Goal: Information Seeking & Learning: Check status

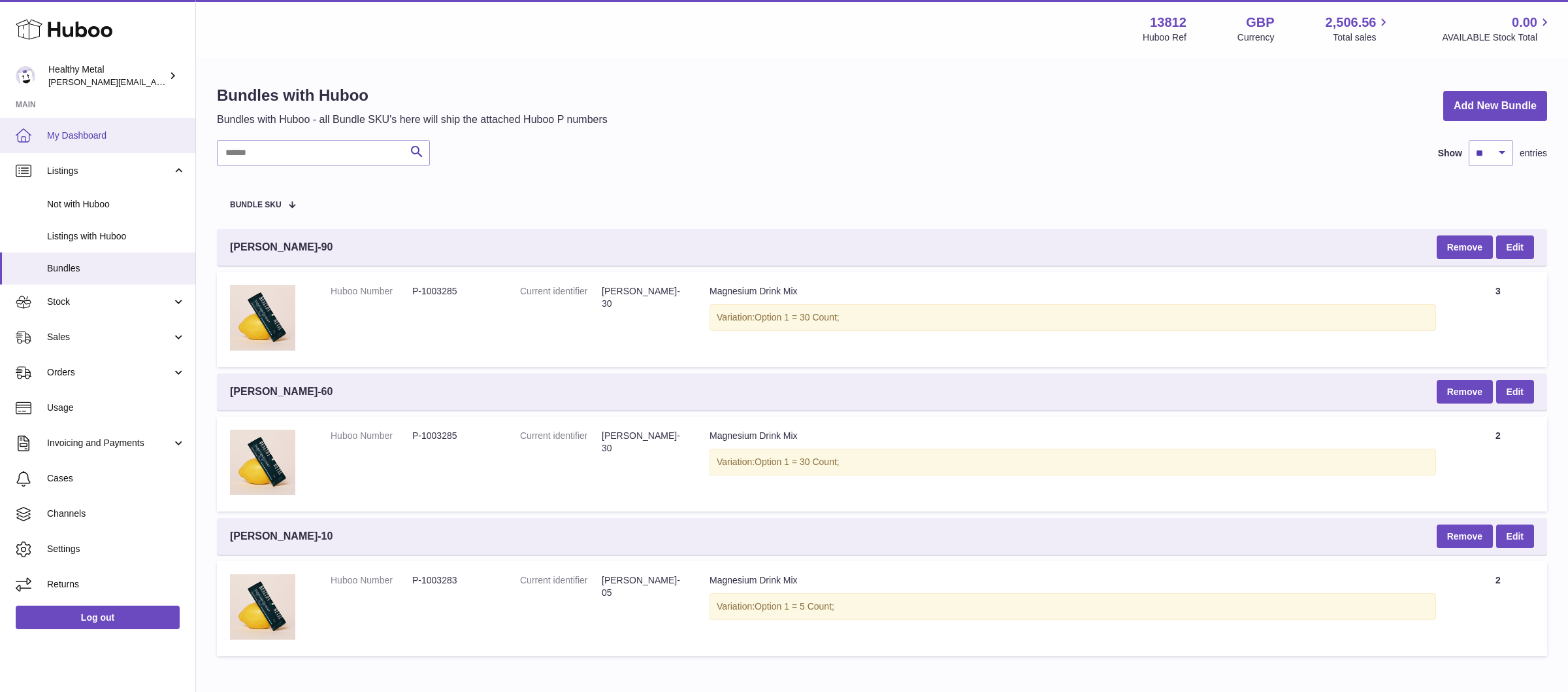
click at [82, 123] on link "My Dashboard" at bounding box center [97, 134] width 196 height 35
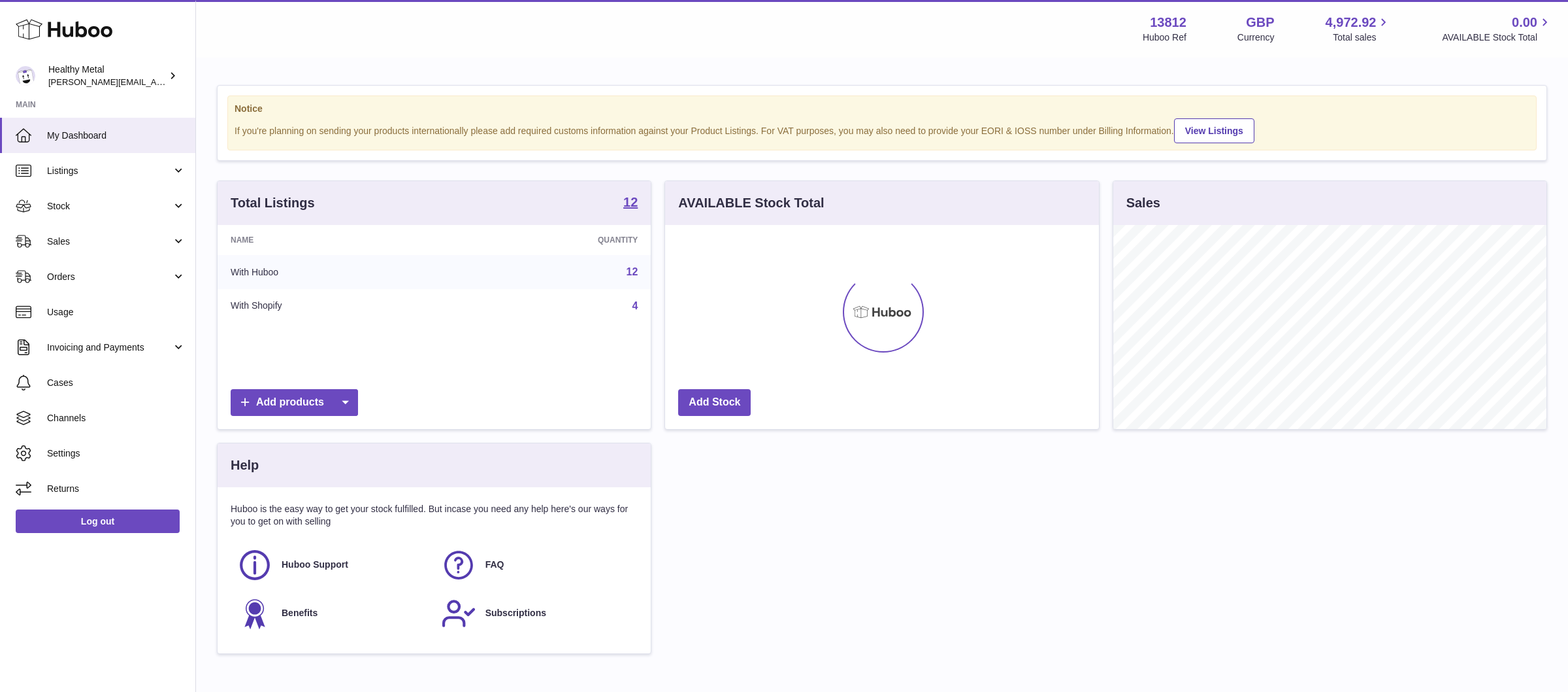
scroll to position [203, 433]
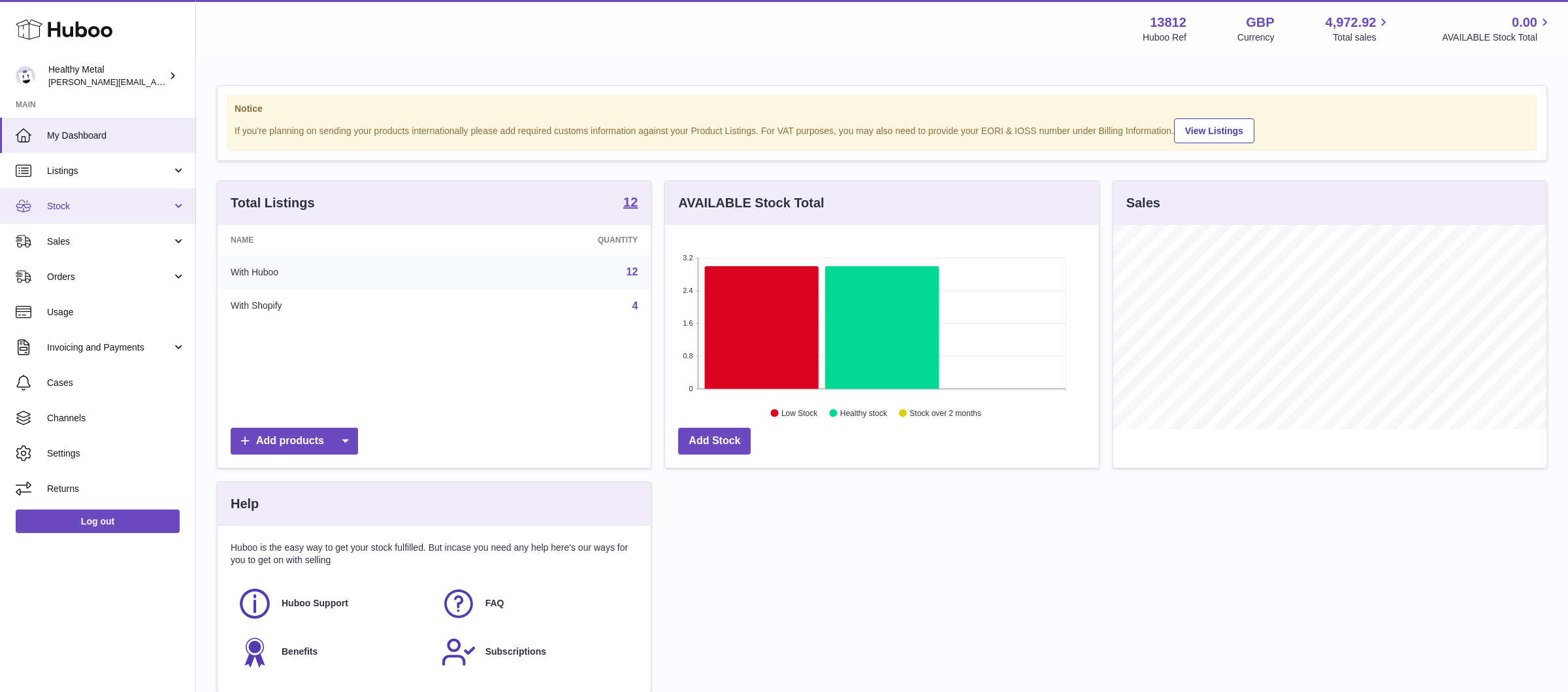
click at [56, 202] on span "Stock" at bounding box center [109, 206] width 125 height 12
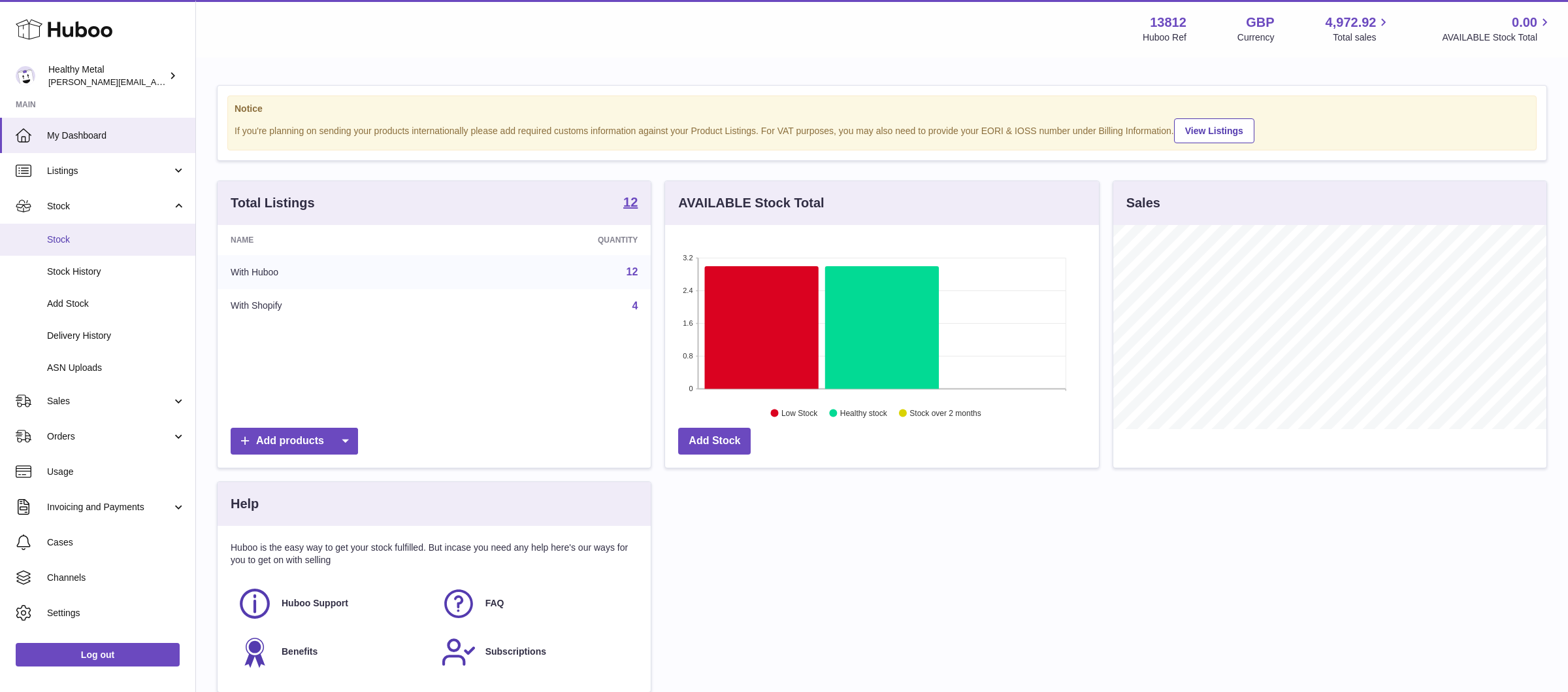
click at [68, 234] on span "Stock" at bounding box center [115, 240] width 138 height 12
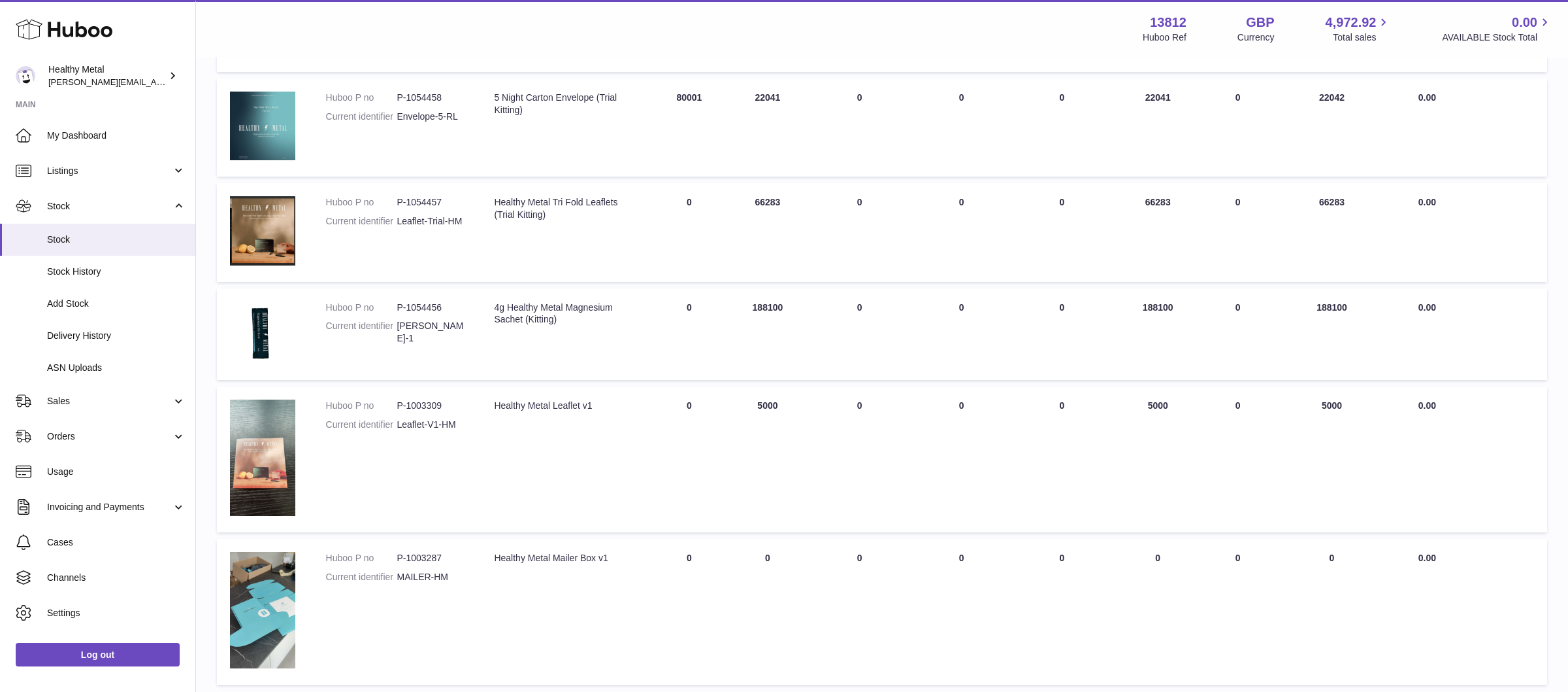
scroll to position [821, 0]
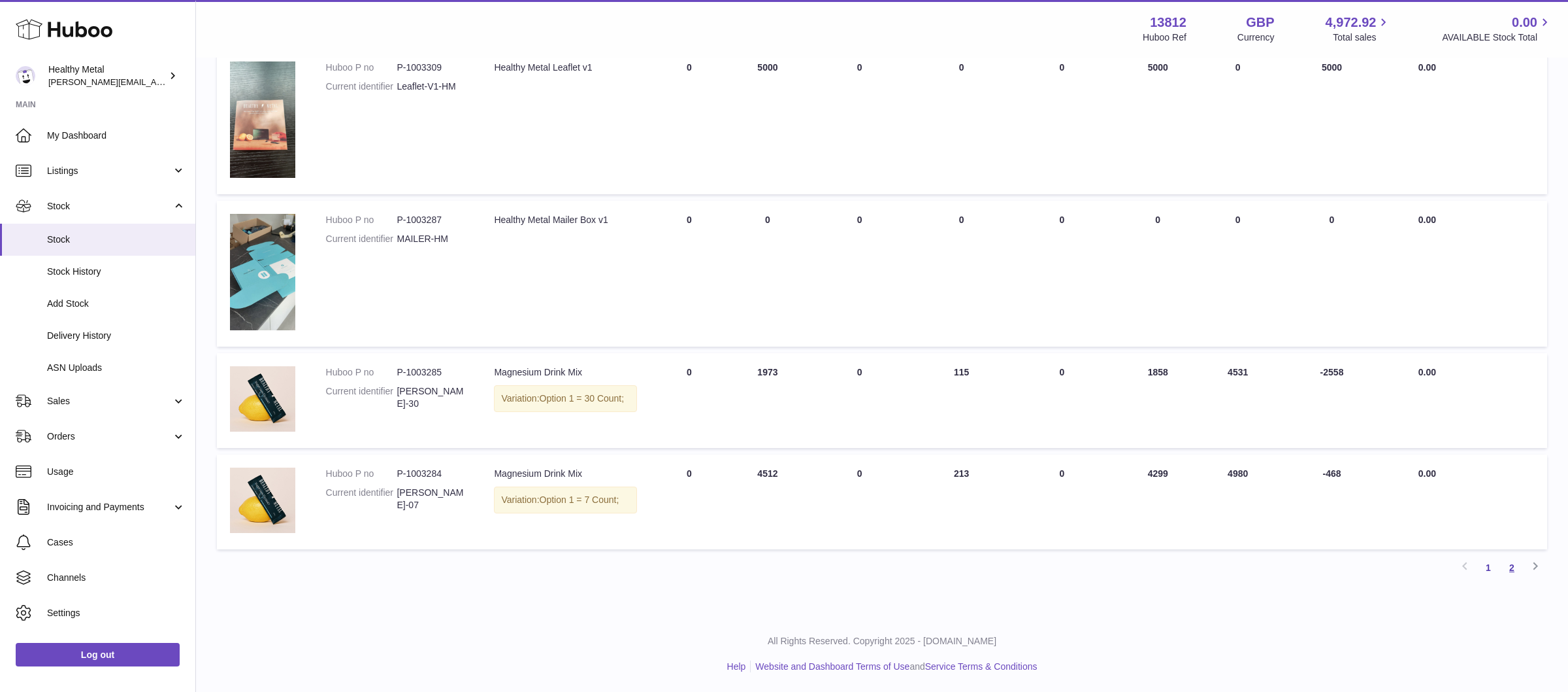
click at [1514, 569] on link "2" at bounding box center [1511, 568] width 24 height 24
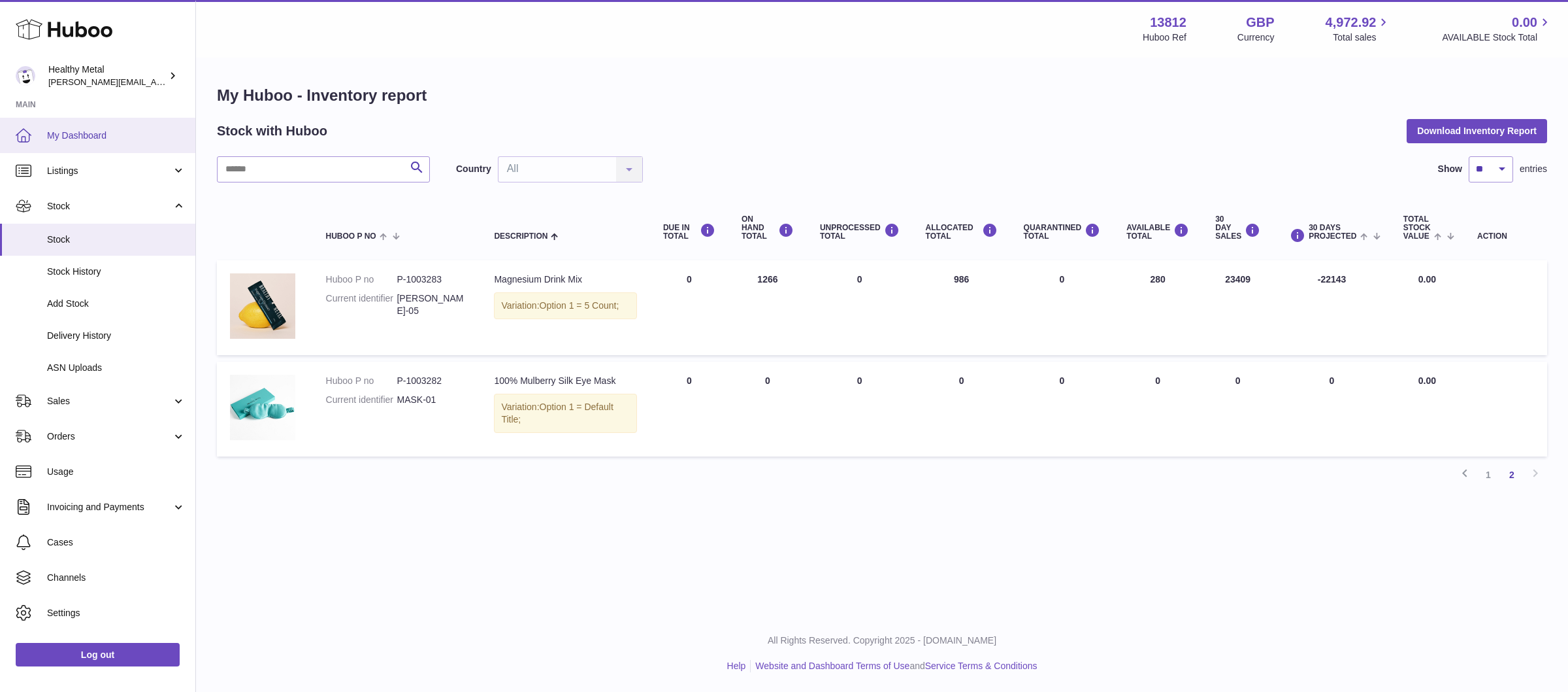
click at [83, 133] on span "My Dashboard" at bounding box center [115, 135] width 138 height 12
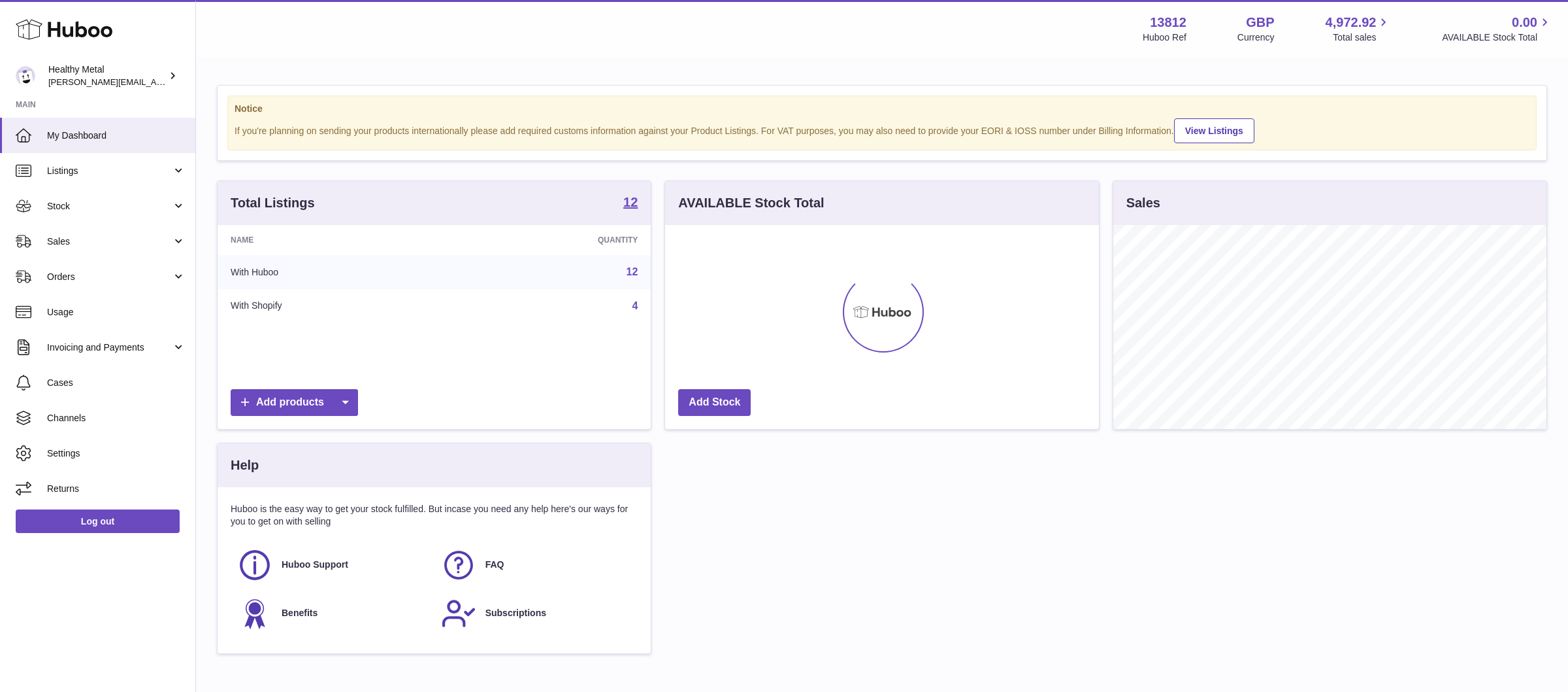
scroll to position [203, 433]
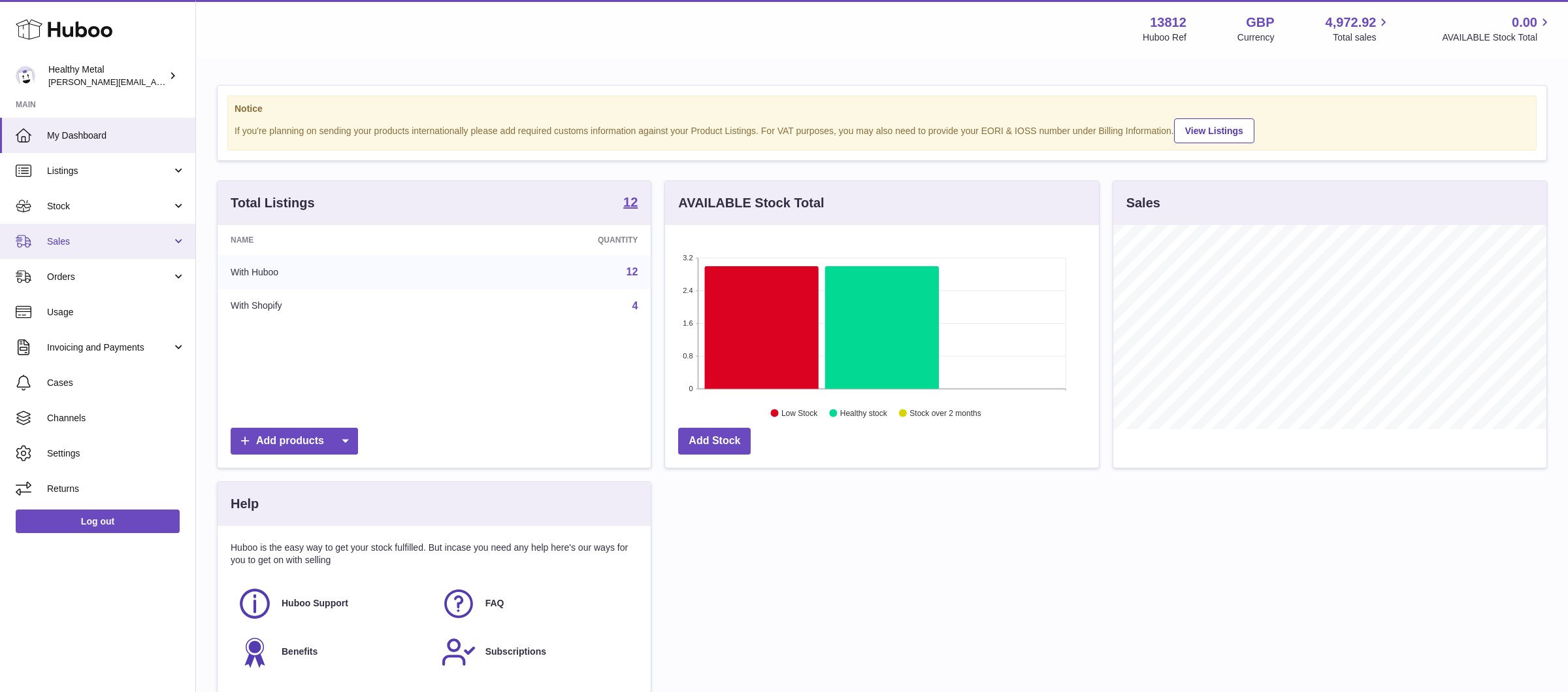
click at [139, 240] on span "Sales" at bounding box center [109, 242] width 125 height 12
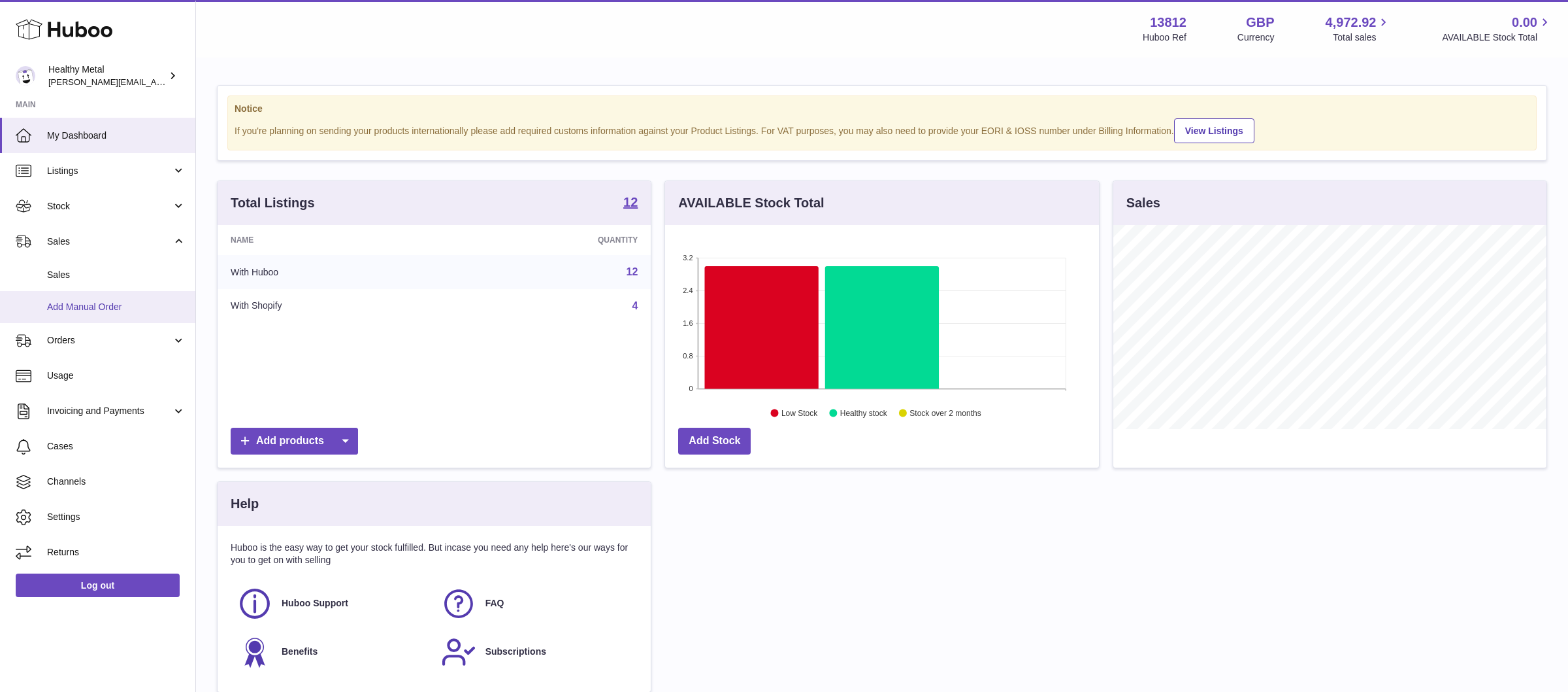
click at [64, 291] on link "Add Manual Order" at bounding box center [97, 307] width 196 height 32
click at [74, 273] on span "Sales" at bounding box center [115, 274] width 138 height 12
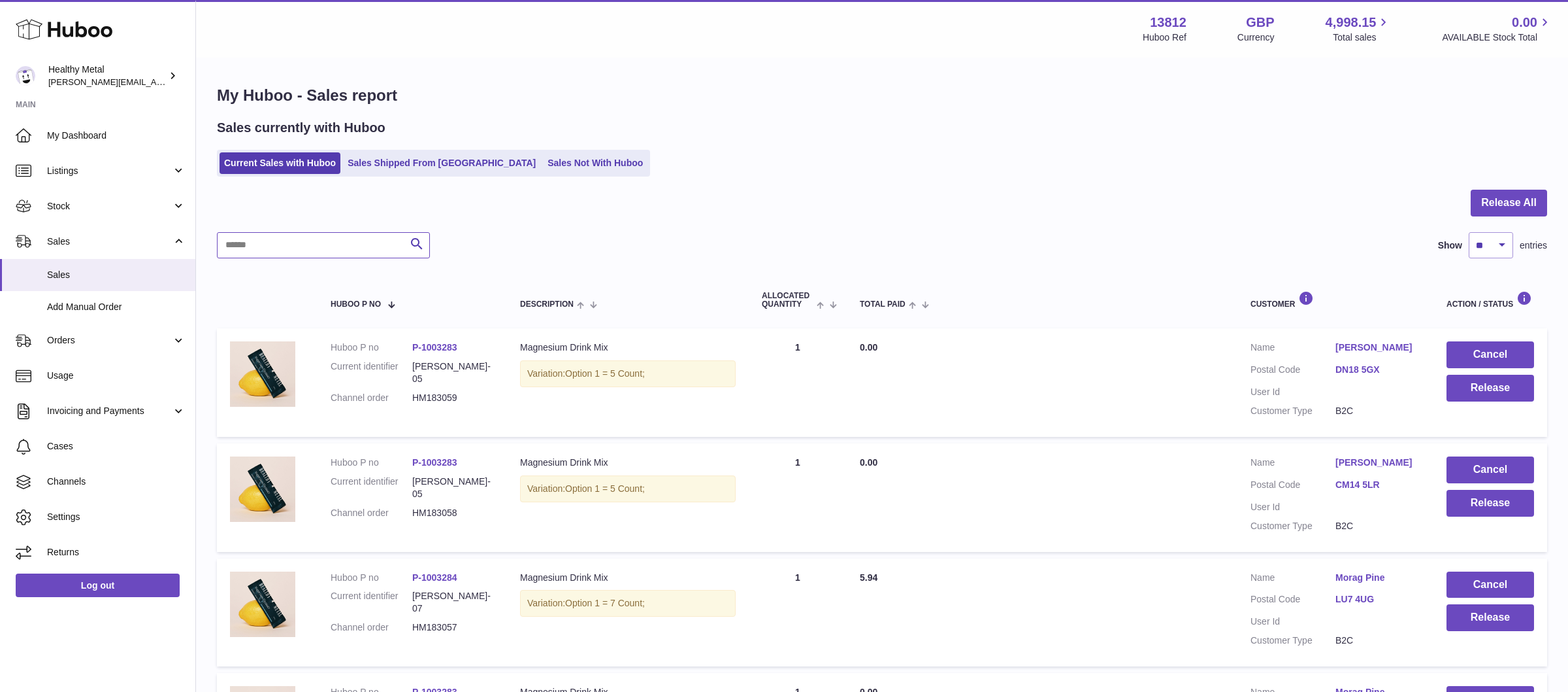
click at [278, 249] on input "text" at bounding box center [323, 245] width 213 height 26
paste input "********"
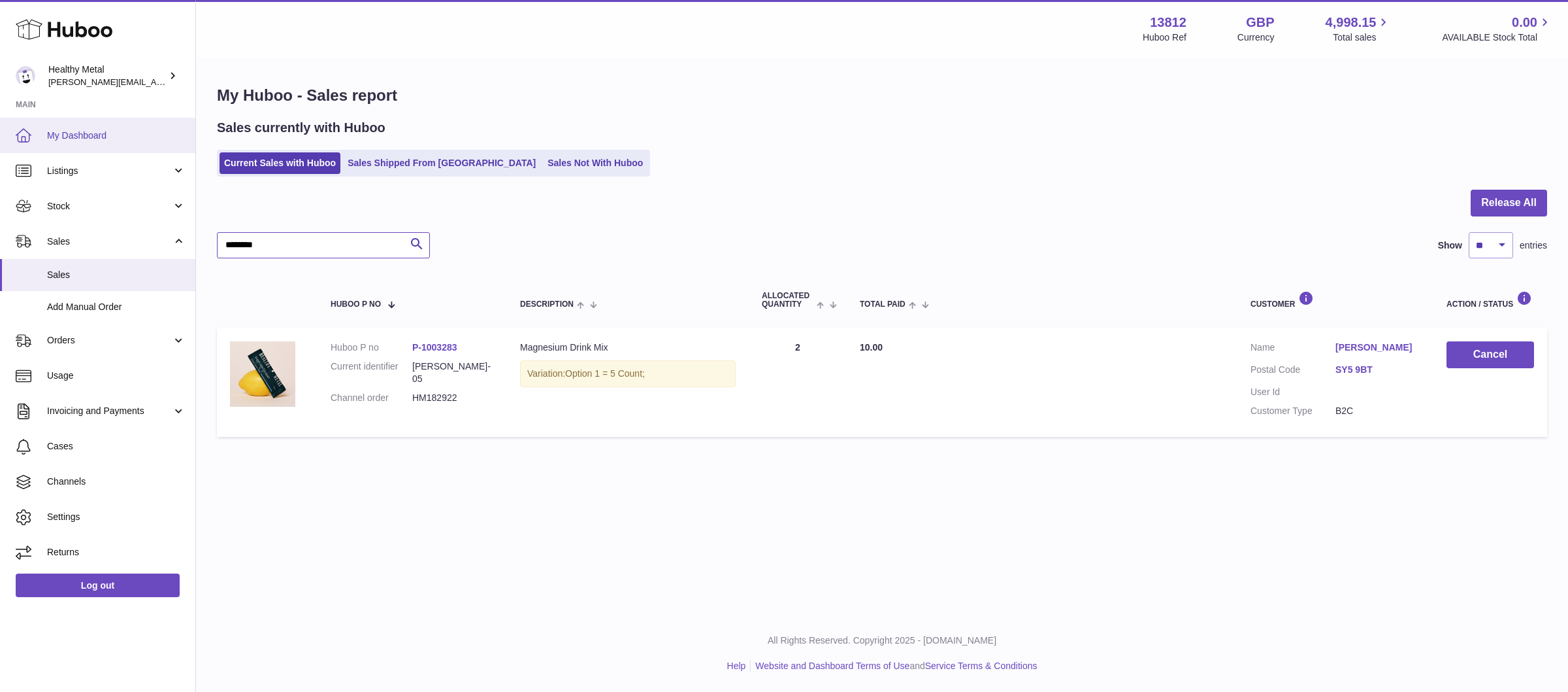
type input "********"
click at [94, 137] on span "My Dashboard" at bounding box center [115, 135] width 138 height 12
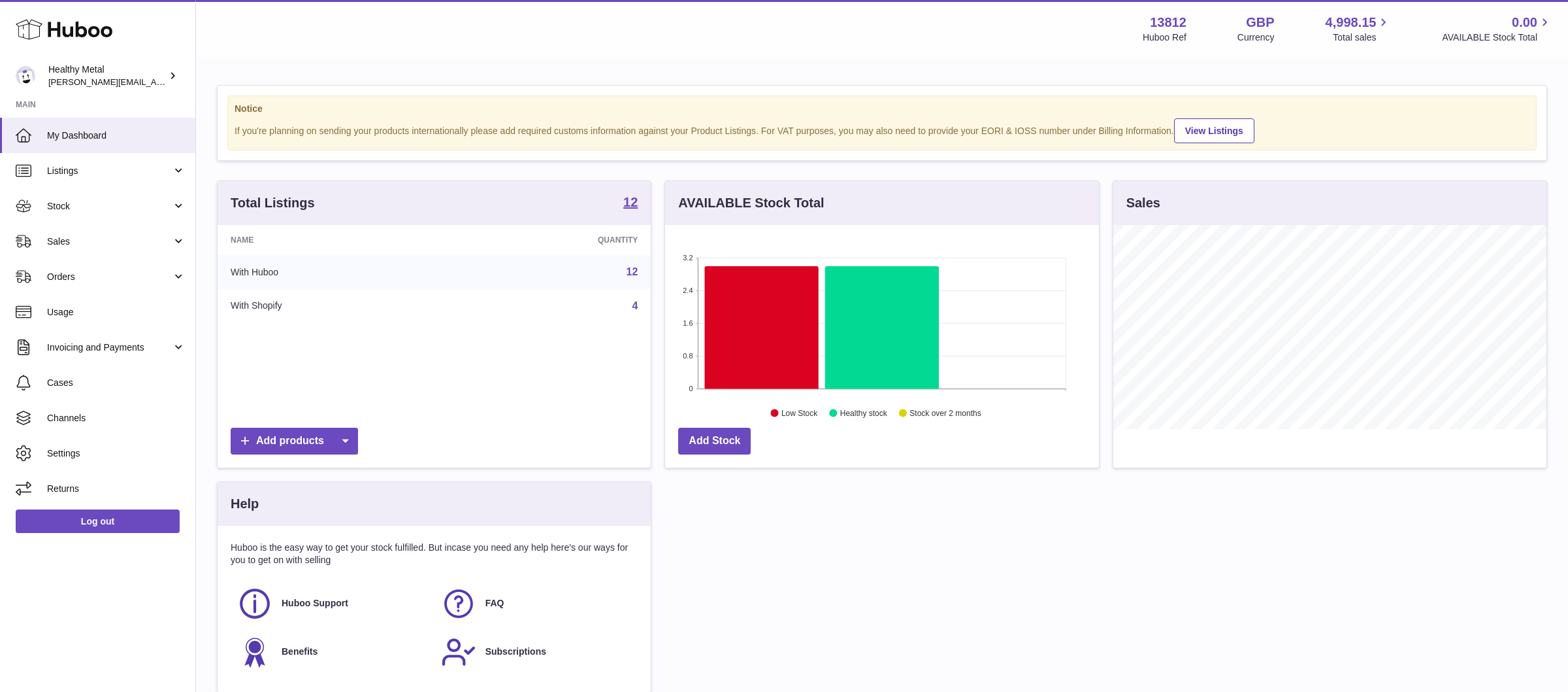
scroll to position [203, 433]
click at [85, 312] on span "Usage" at bounding box center [115, 312] width 138 height 12
